Goal: Information Seeking & Learning: Compare options

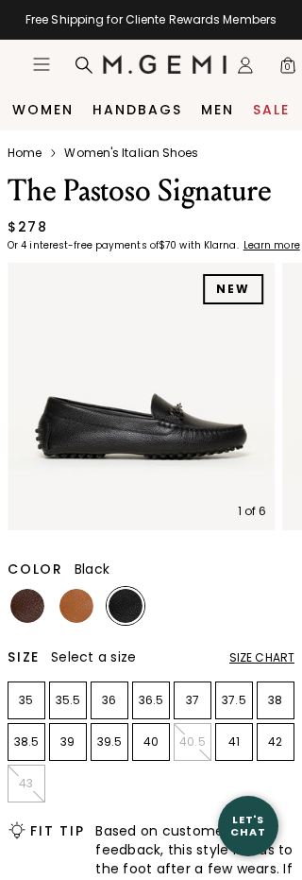
click at [88, 613] on img at bounding box center [77, 606] width 34 height 34
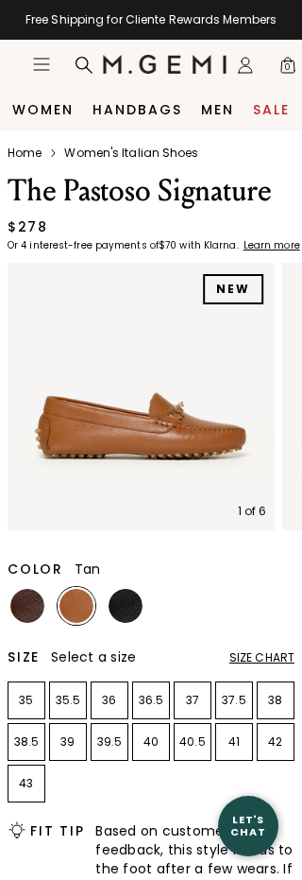
scroll to position [1, 0]
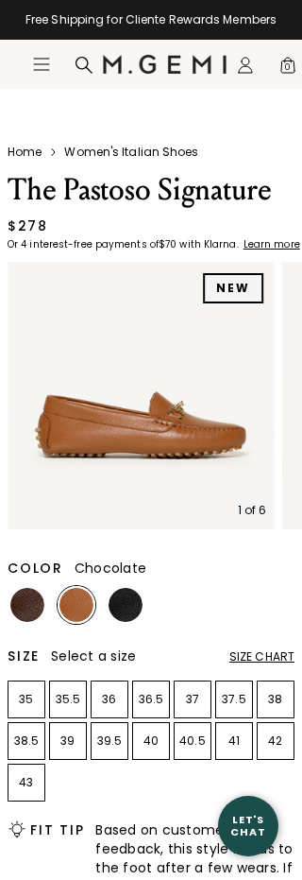
click at [37, 602] on img at bounding box center [27, 605] width 34 height 34
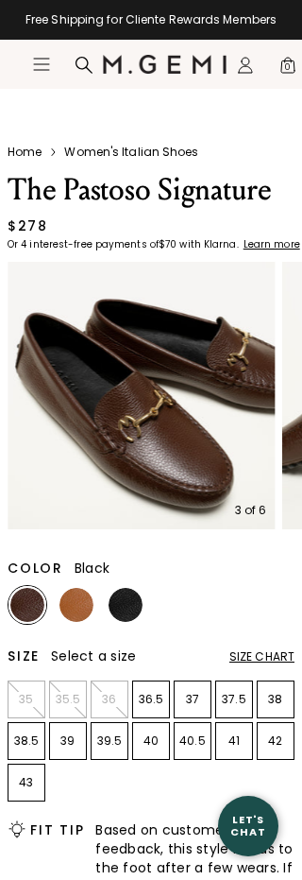
click at [139, 591] on div at bounding box center [126, 605] width 38 height 38
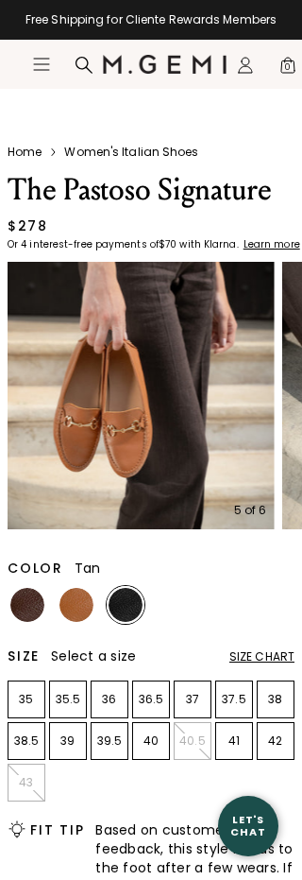
click at [77, 620] on img at bounding box center [77, 605] width 34 height 34
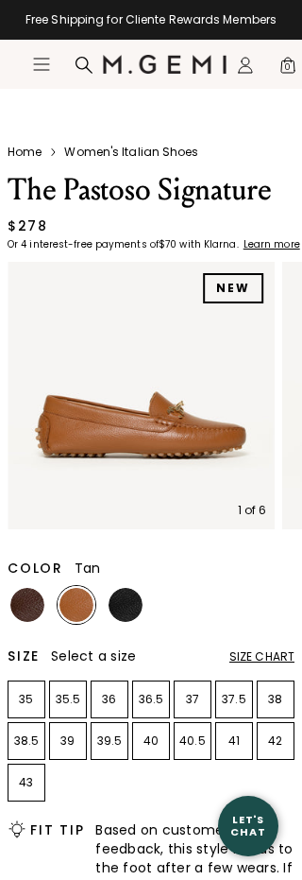
click at [27, 612] on img at bounding box center [27, 605] width 34 height 34
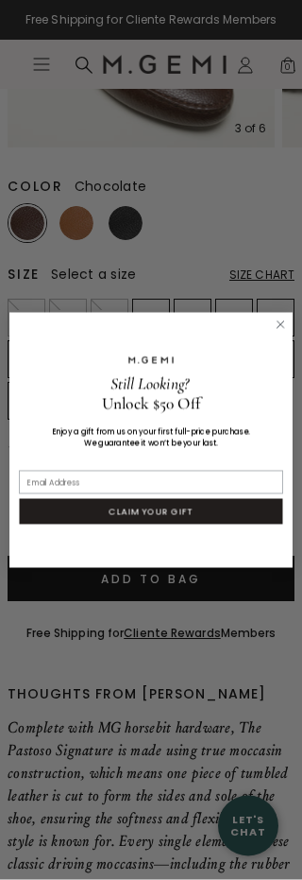
scroll to position [383, 0]
